Goal: Unclear

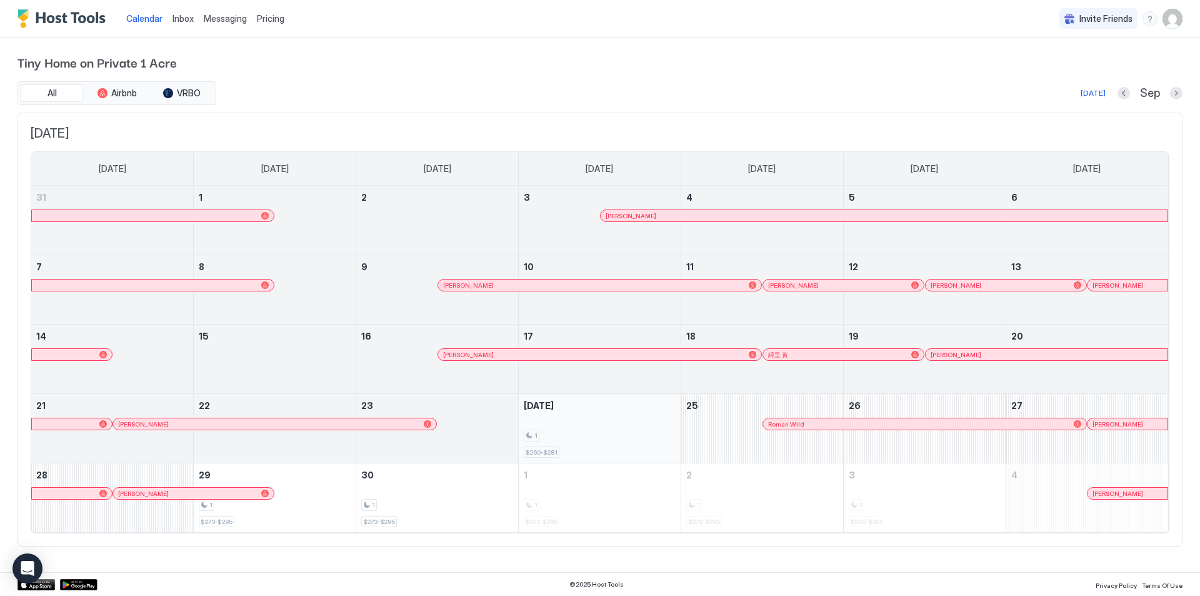
click at [628, 420] on div "1 $260-$281" at bounding box center [600, 428] width 152 height 59
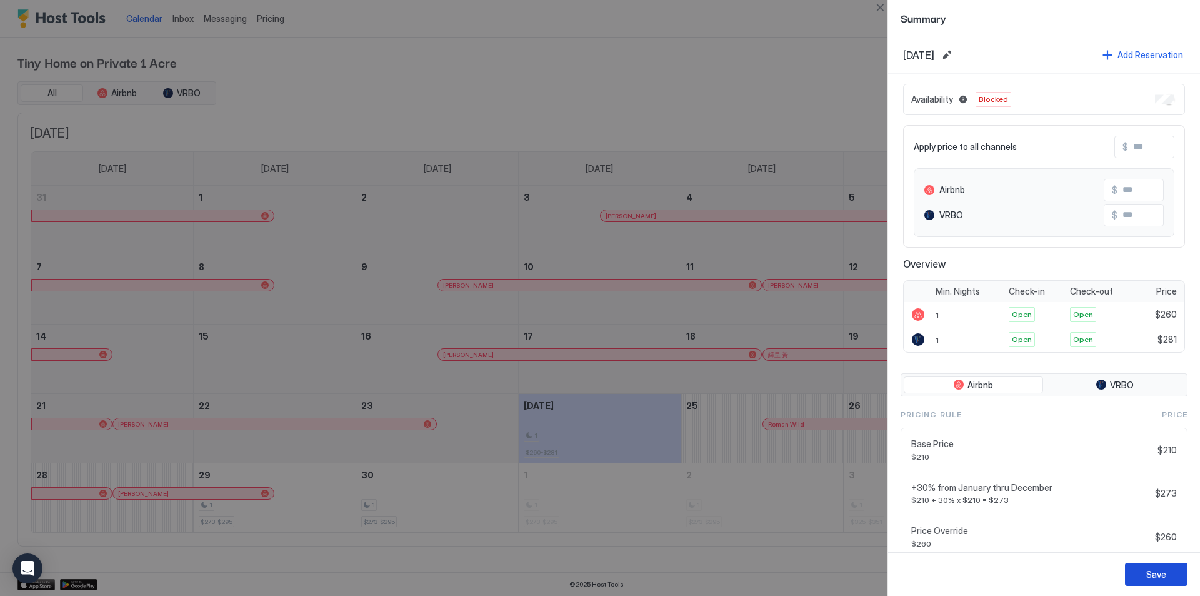
click at [1158, 573] on div "Save" at bounding box center [1156, 574] width 20 height 13
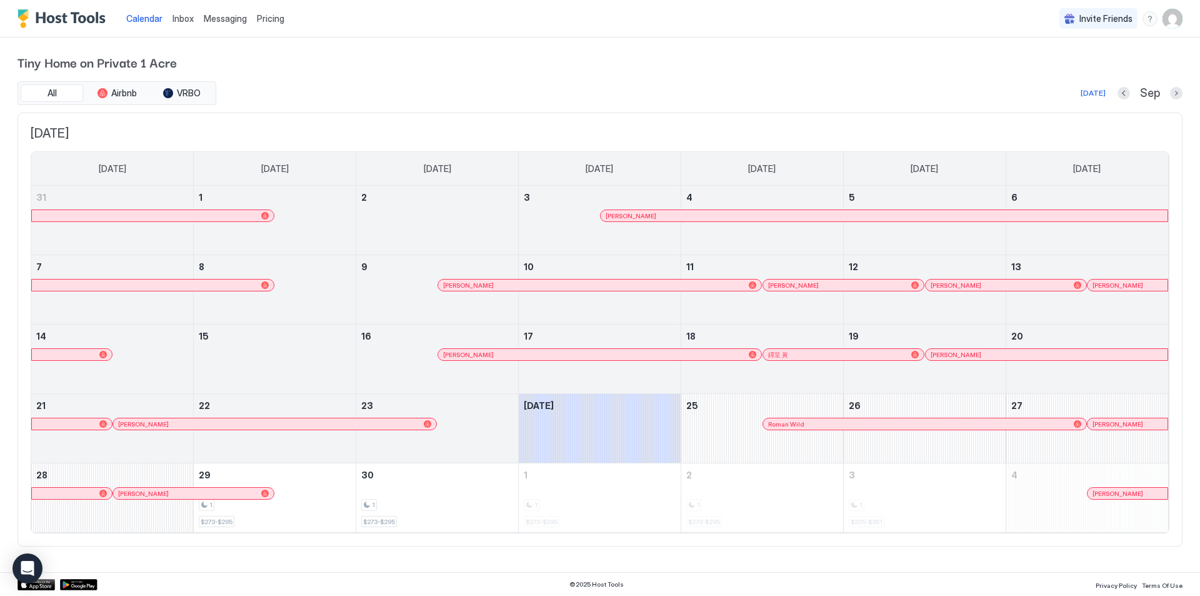
click at [577, 109] on div "All Airbnb VRBO Today Sep September 2025 Sunday Monday Tuesday Wednesday Thursd…" at bounding box center [600, 313] width 1165 height 465
click at [636, 107] on div "All Airbnb VRBO Today Sep September 2025 Sunday Monday Tuesday Wednesday Thursd…" at bounding box center [600, 313] width 1165 height 465
